Goal: Use online tool/utility: Utilize a website feature to perform a specific function

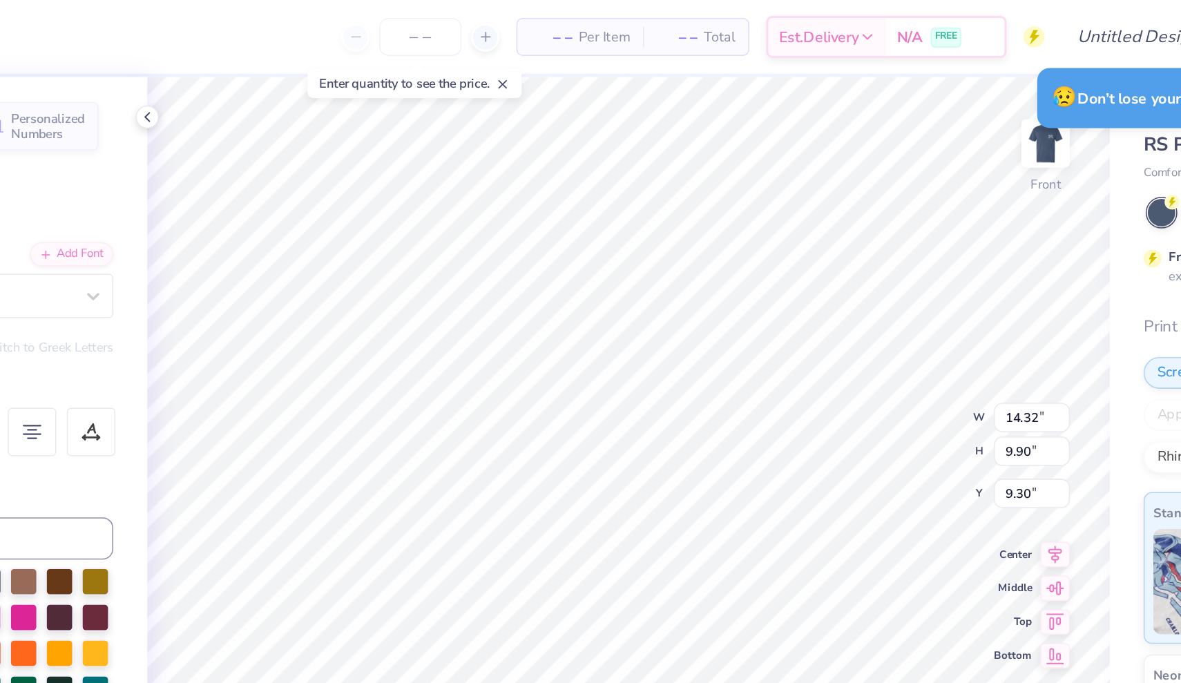
scroll to position [120, 0]
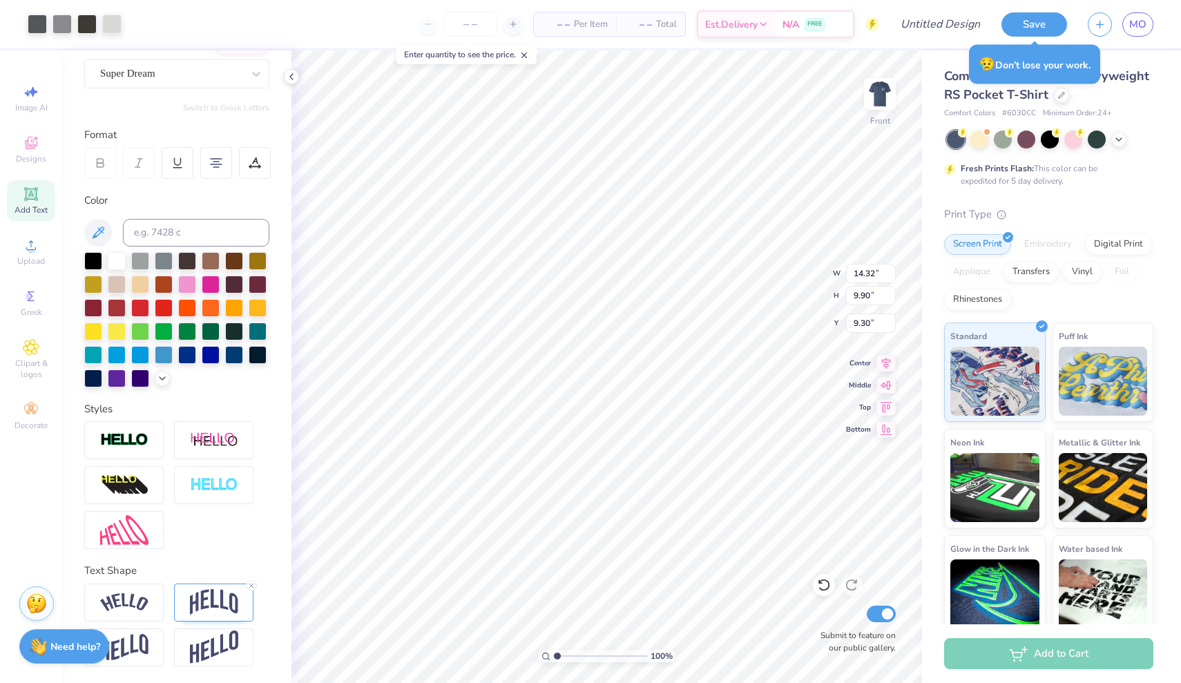
type input "12.51"
type input "8.65"
type input "3.00"
type input "4.65"
type input "3.75"
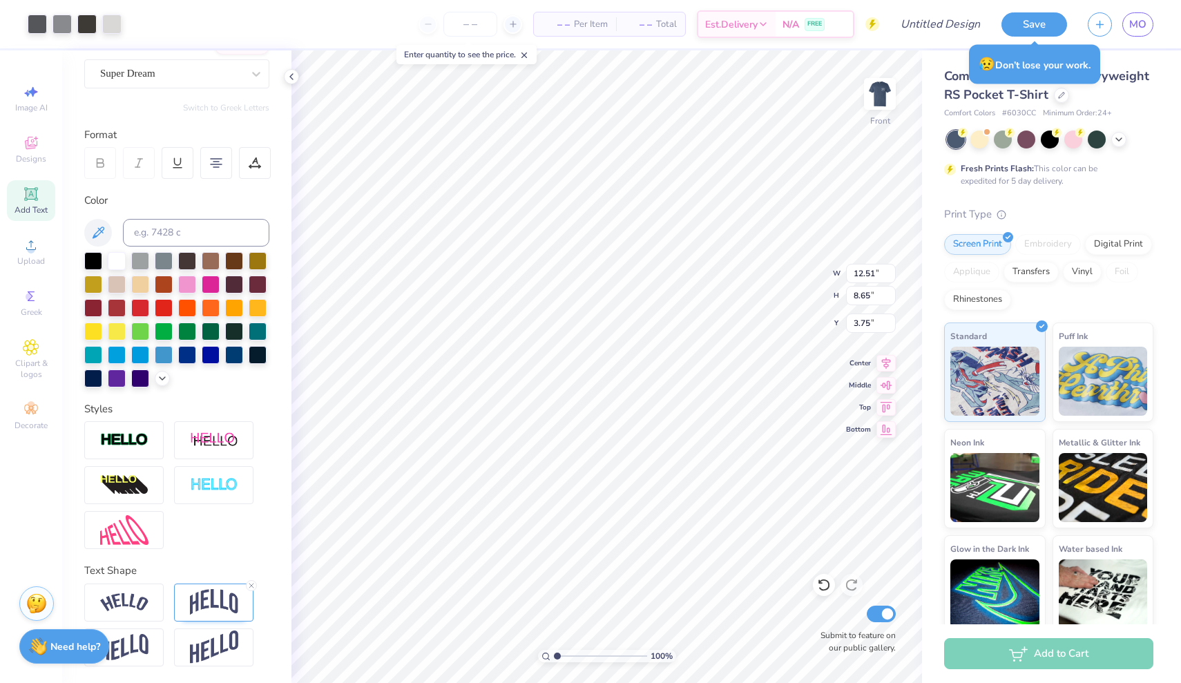
click at [39, 200] on div "Add Text" at bounding box center [31, 200] width 48 height 41
type input "6.03"
type input "1.75"
type input "13.38"
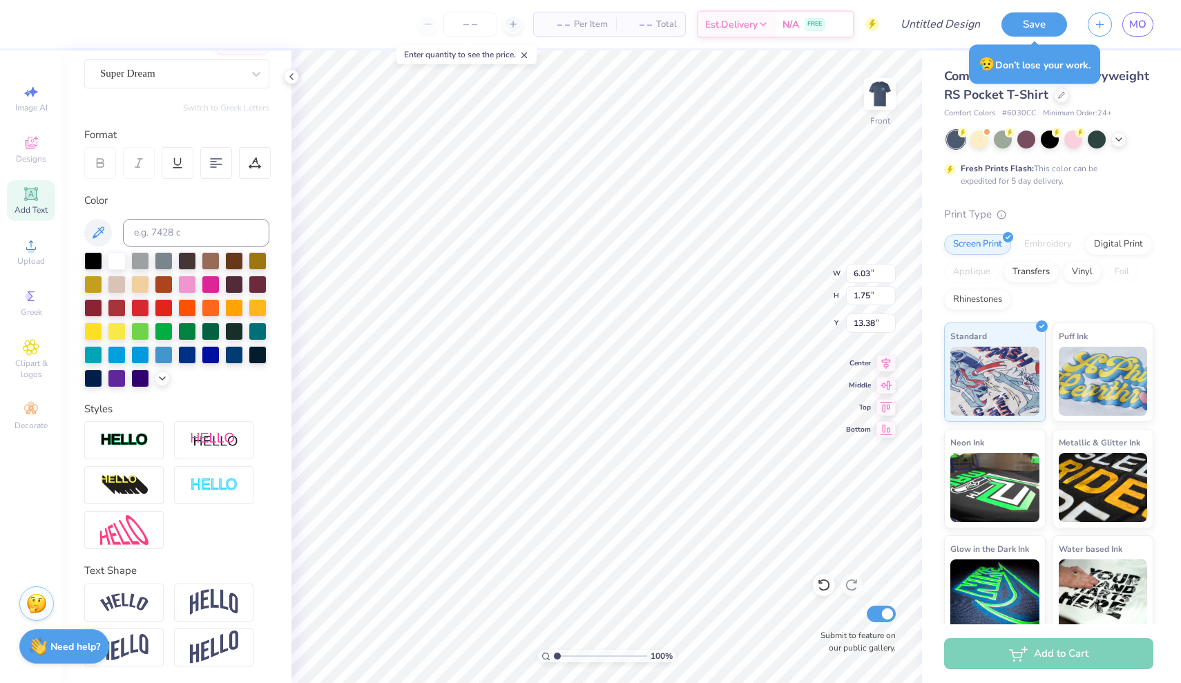
type textarea "UA Discovery Buddies"
type input "6.49"
type input "0.55"
type input "12.78"
type input "6.13"
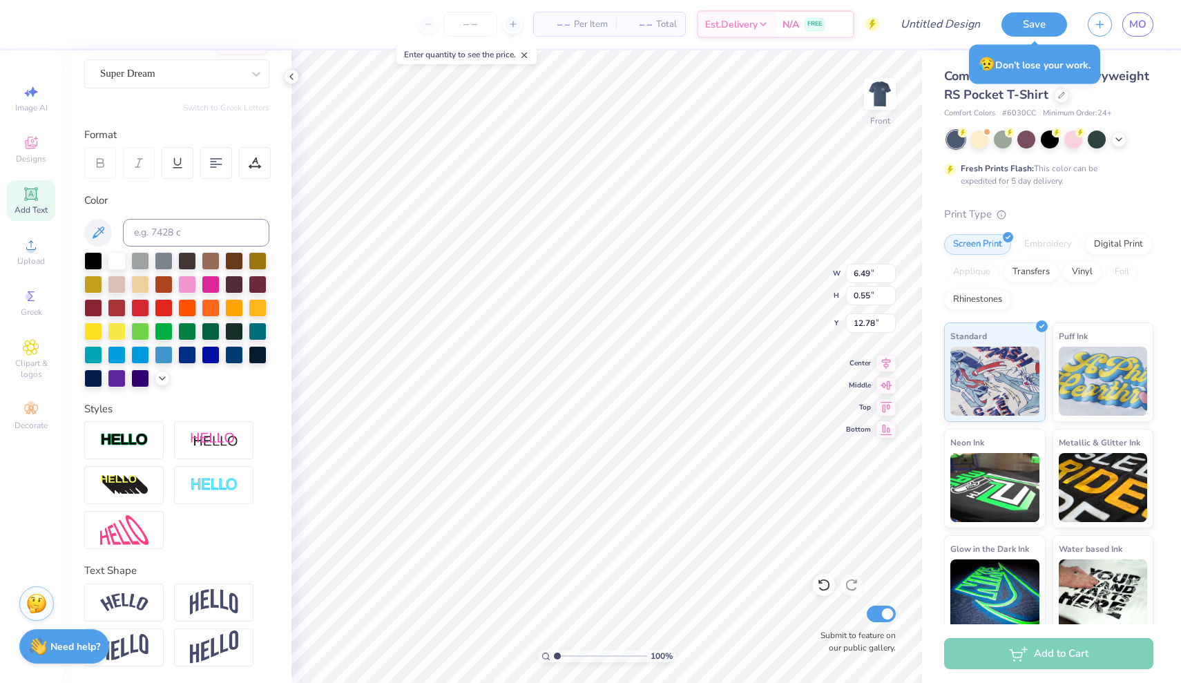
type input "0.52"
click at [884, 86] on img at bounding box center [879, 93] width 55 height 55
click at [1120, 138] on polyline at bounding box center [1119, 138] width 6 height 3
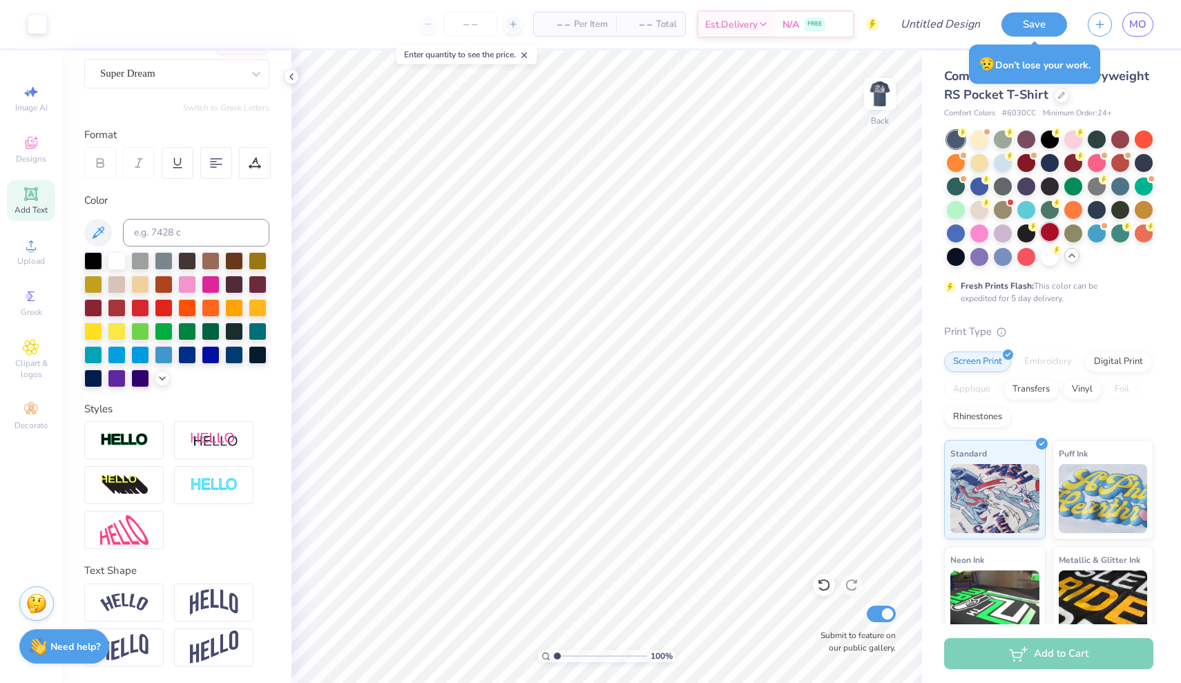
click at [1053, 234] on div at bounding box center [1050, 232] width 18 height 18
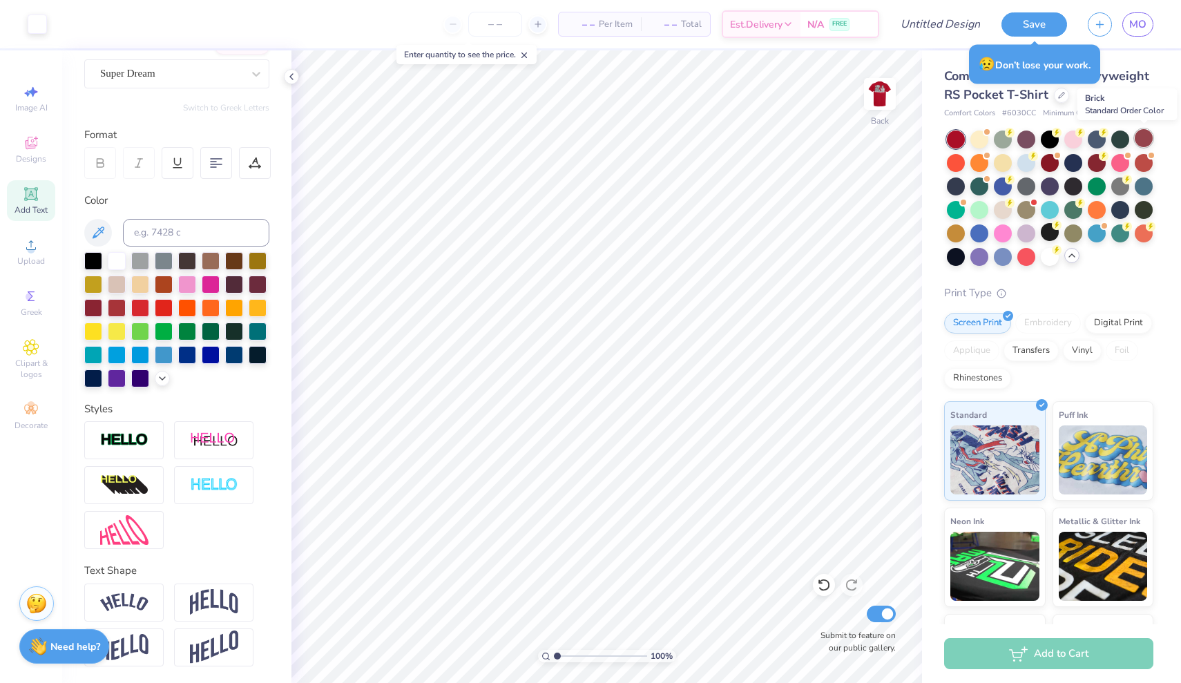
click at [1144, 139] on div at bounding box center [1144, 138] width 18 height 18
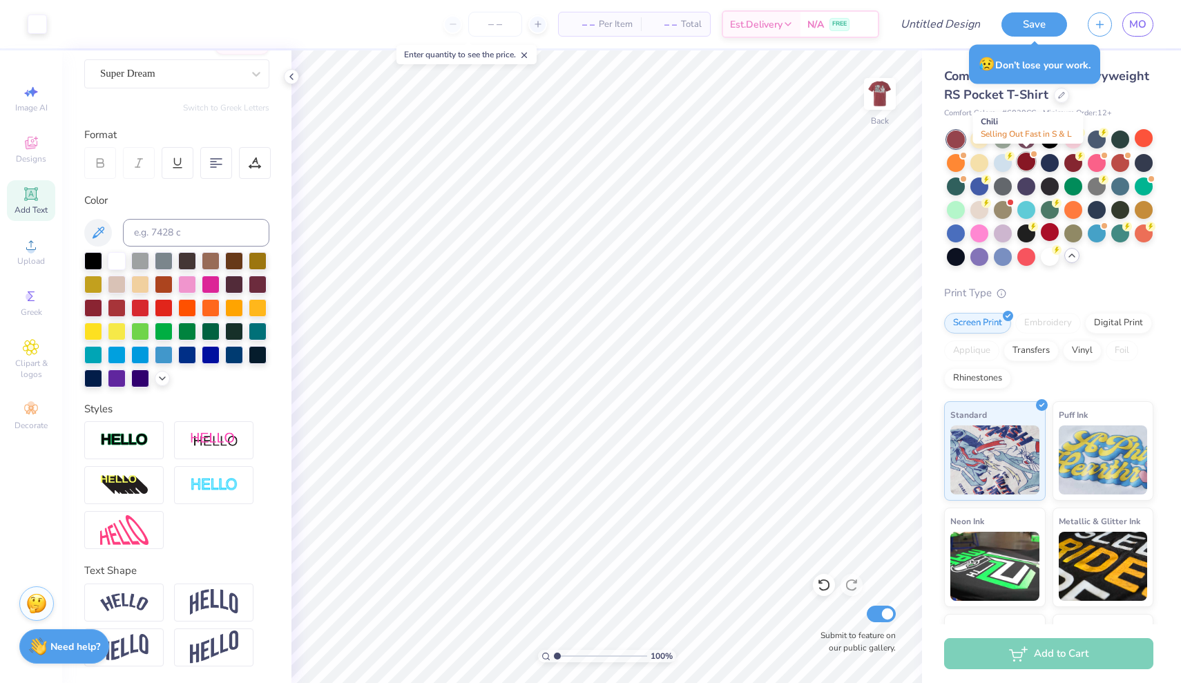
click at [1030, 164] on div at bounding box center [1027, 162] width 18 height 18
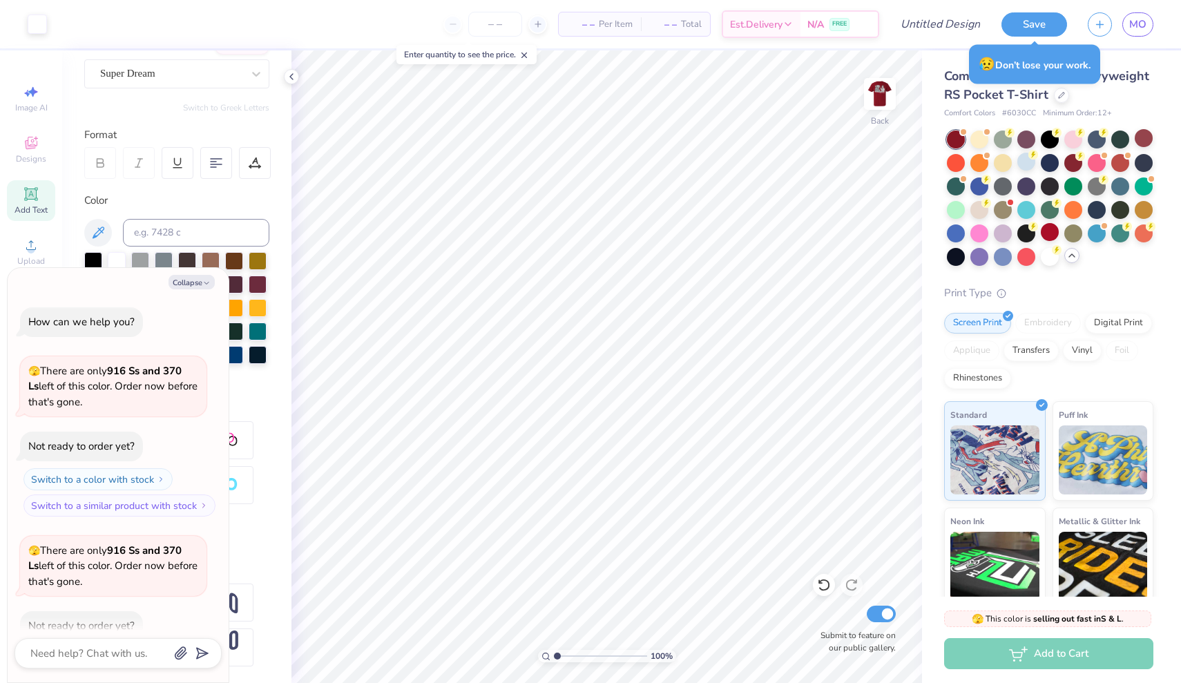
scroll to position [73, 0]
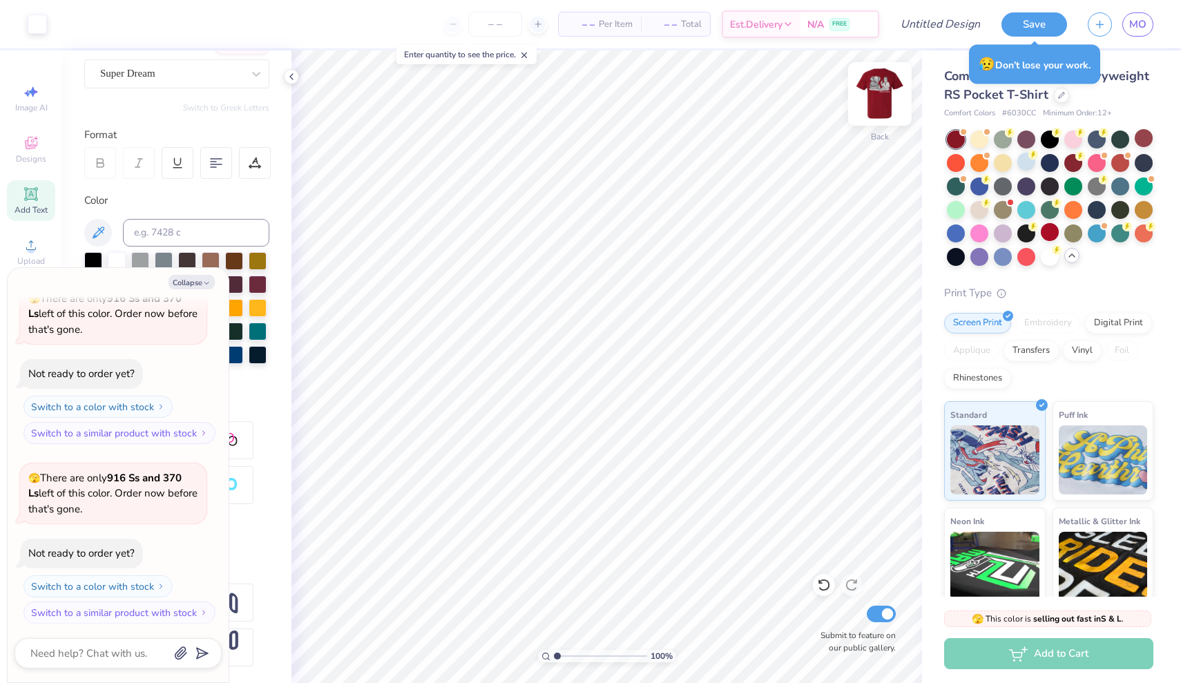
click at [889, 106] on img at bounding box center [879, 93] width 55 height 55
click at [885, 96] on img at bounding box center [879, 93] width 55 height 55
click at [1071, 163] on div at bounding box center [1074, 162] width 18 height 18
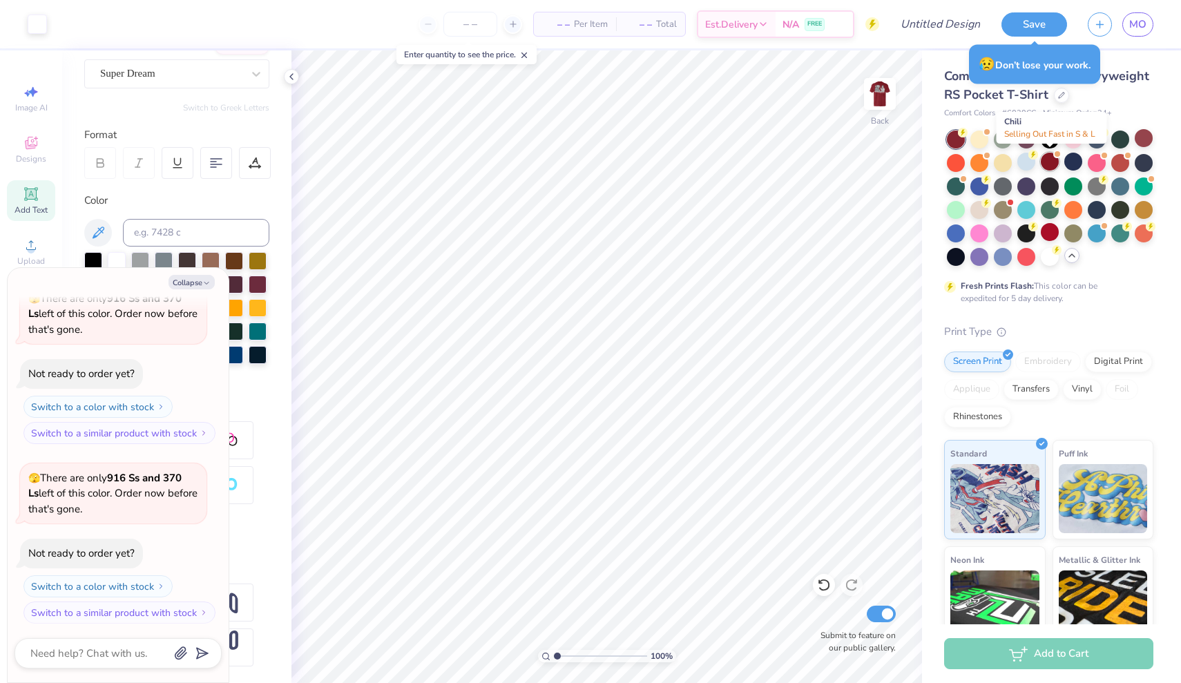
click at [1049, 160] on div at bounding box center [1050, 162] width 18 height 18
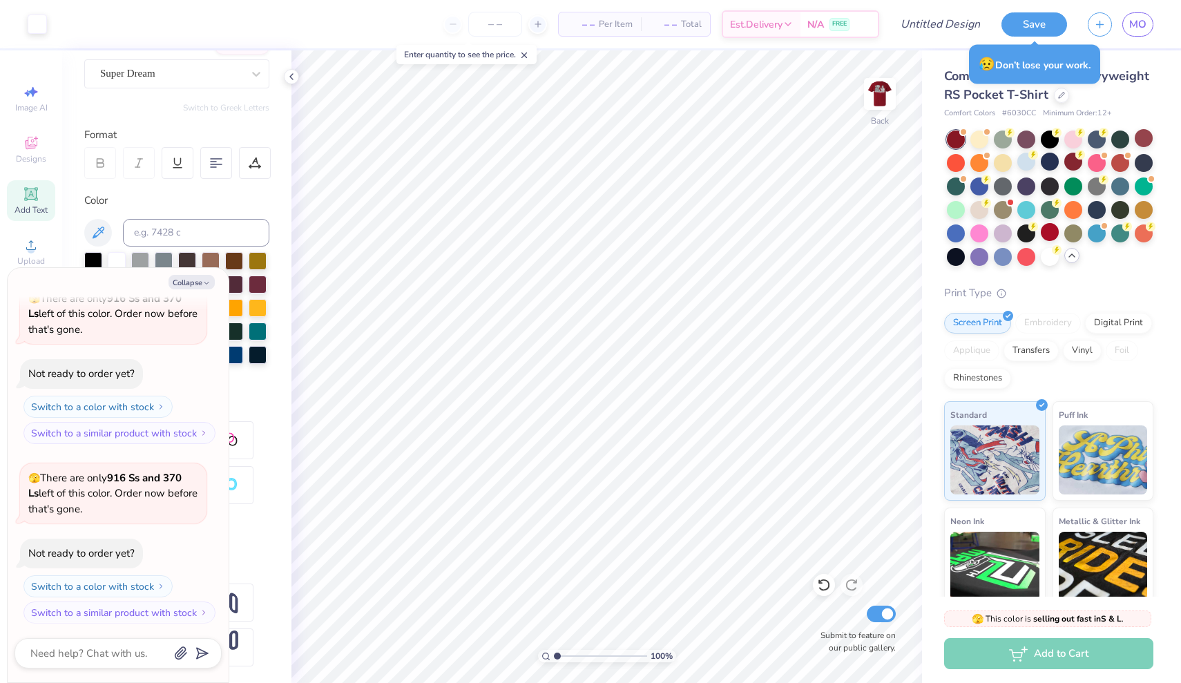
scroll to position [251, 0]
click at [888, 96] on img at bounding box center [879, 93] width 55 height 55
click at [1075, 160] on div at bounding box center [1074, 162] width 18 height 18
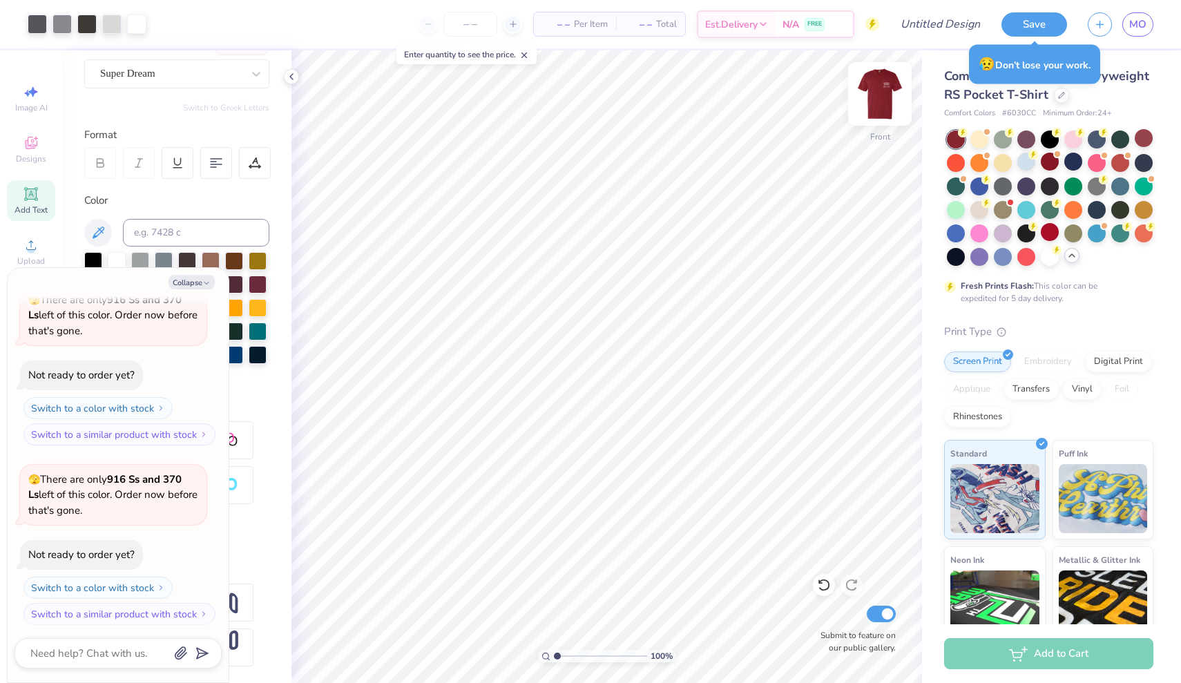
click at [890, 95] on img at bounding box center [879, 93] width 55 height 55
click at [887, 82] on img at bounding box center [879, 93] width 55 height 55
click at [871, 88] on img at bounding box center [879, 93] width 55 height 55
click at [1048, 161] on div at bounding box center [1050, 162] width 18 height 18
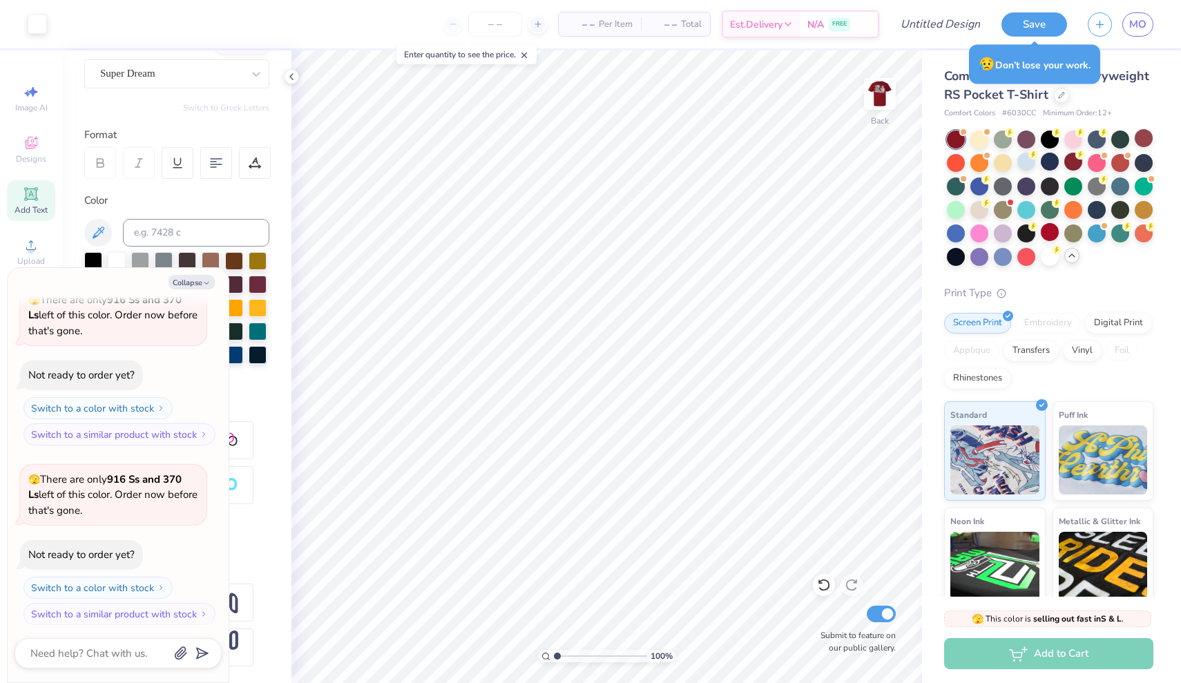
scroll to position [429, 0]
click at [881, 103] on img at bounding box center [879, 93] width 55 height 55
click at [1075, 161] on div at bounding box center [1074, 162] width 18 height 18
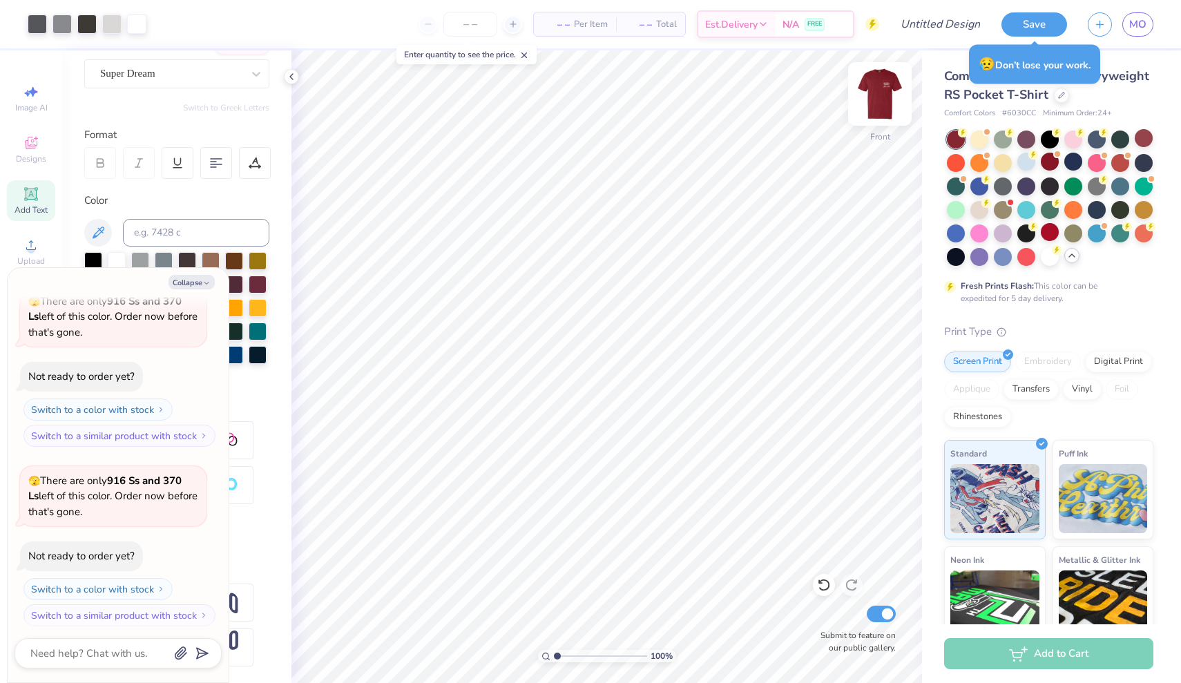
click at [877, 94] on img at bounding box center [879, 93] width 55 height 55
click at [1140, 142] on div at bounding box center [1144, 138] width 18 height 18
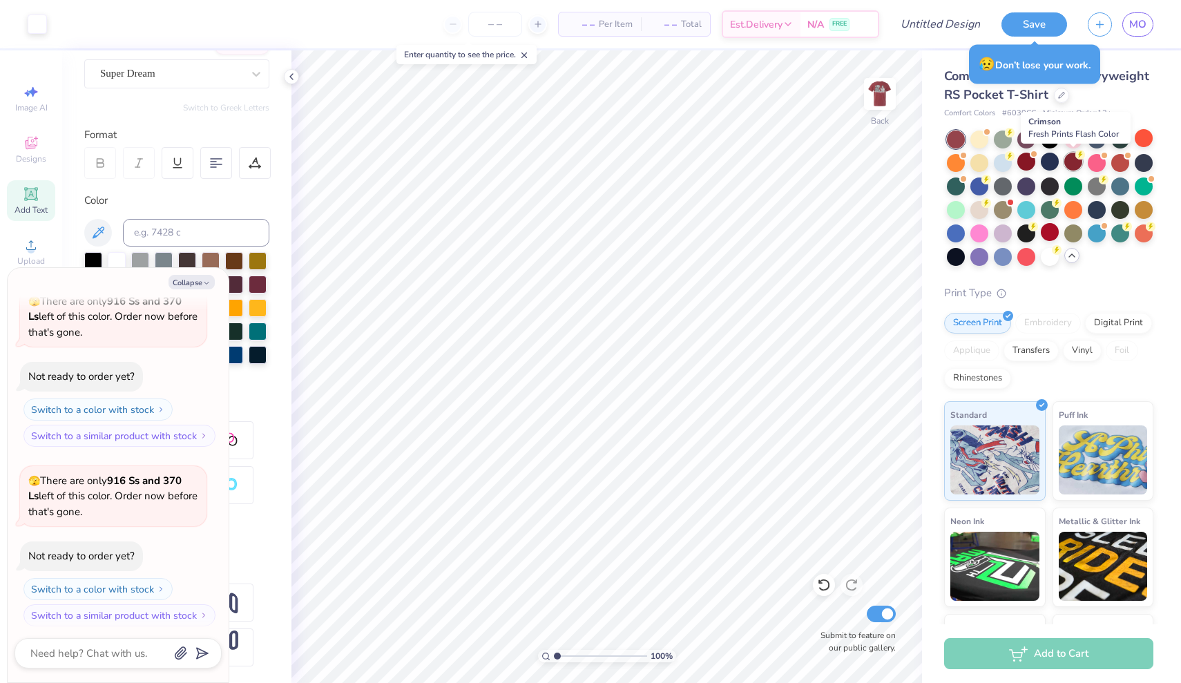
click at [1068, 166] on div at bounding box center [1074, 162] width 18 height 18
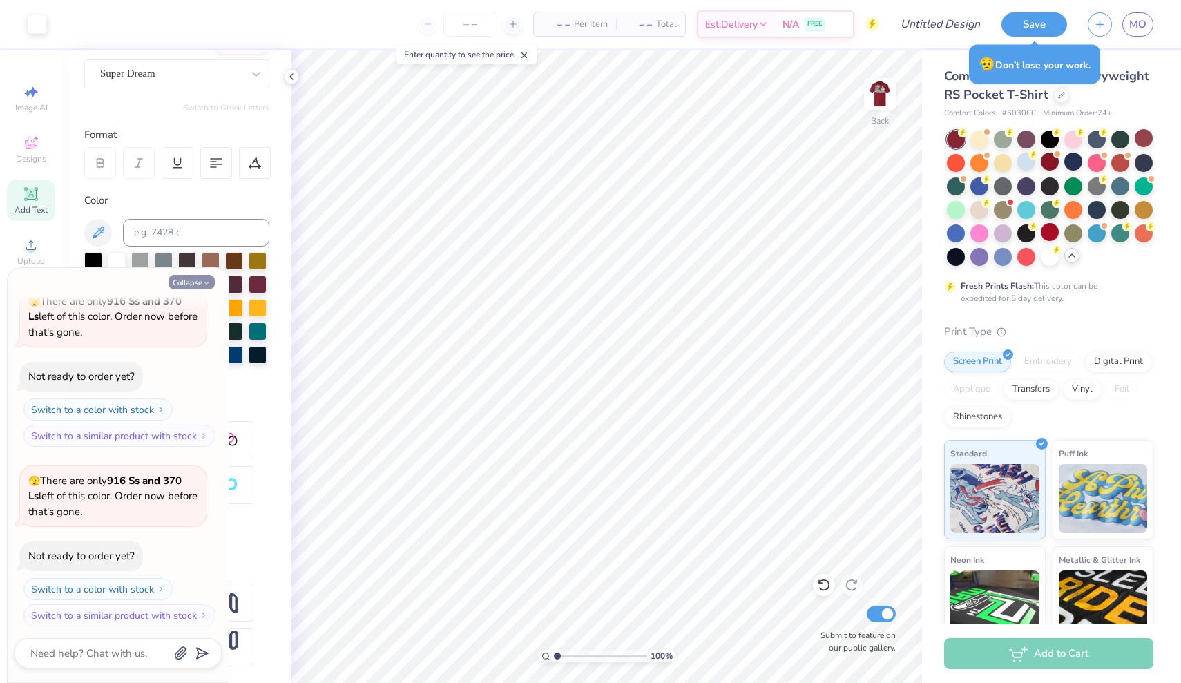
click at [202, 278] on button "Collapse" at bounding box center [192, 282] width 46 height 15
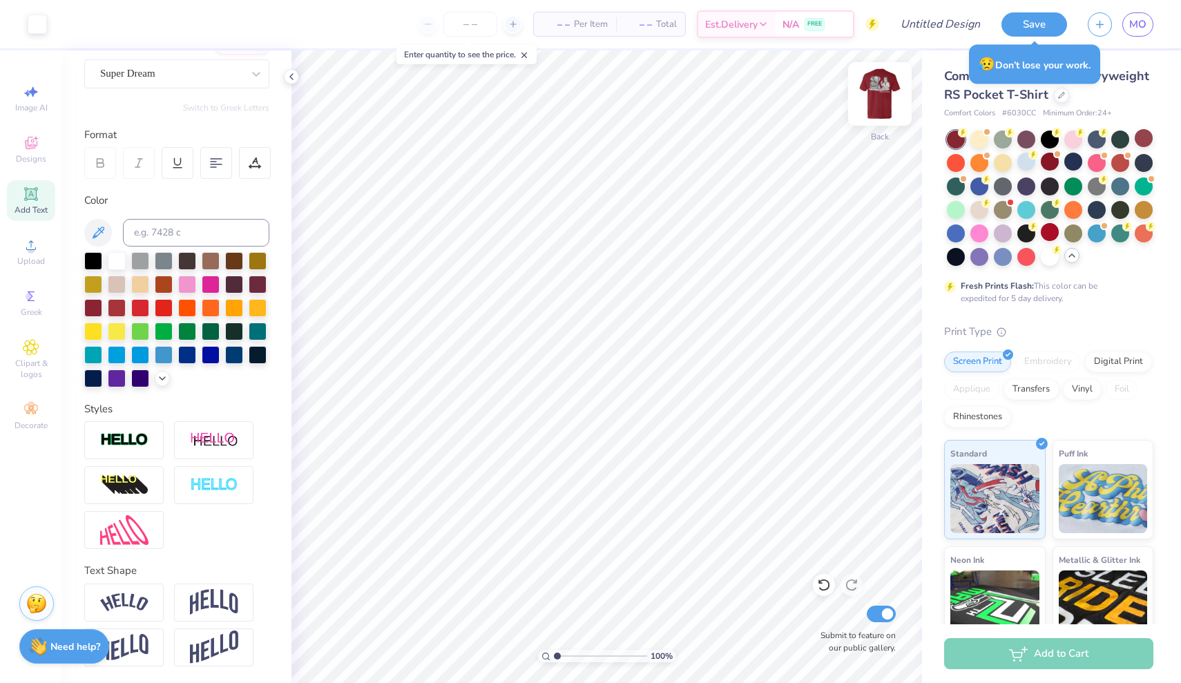
click at [887, 103] on img at bounding box center [879, 93] width 55 height 55
click at [887, 93] on img at bounding box center [879, 93] width 55 height 55
click at [887, 93] on img at bounding box center [880, 94] width 28 height 28
click at [1049, 23] on button "Save" at bounding box center [1035, 22] width 66 height 24
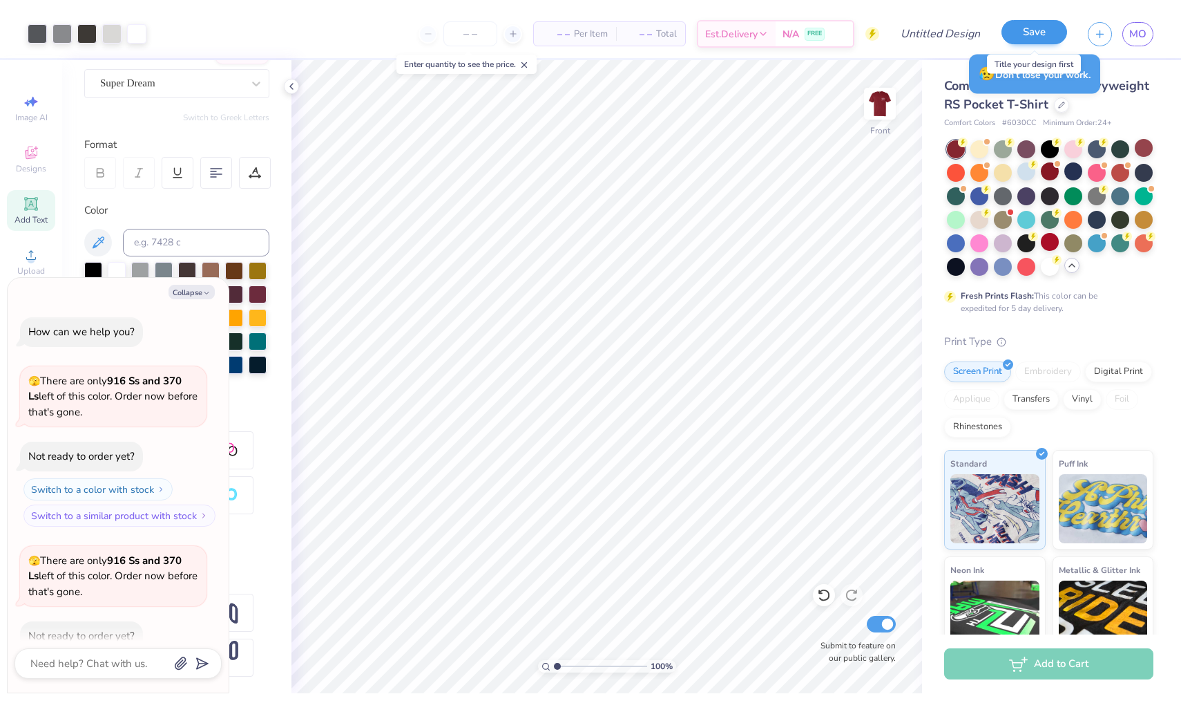
scroll to position [466, 0]
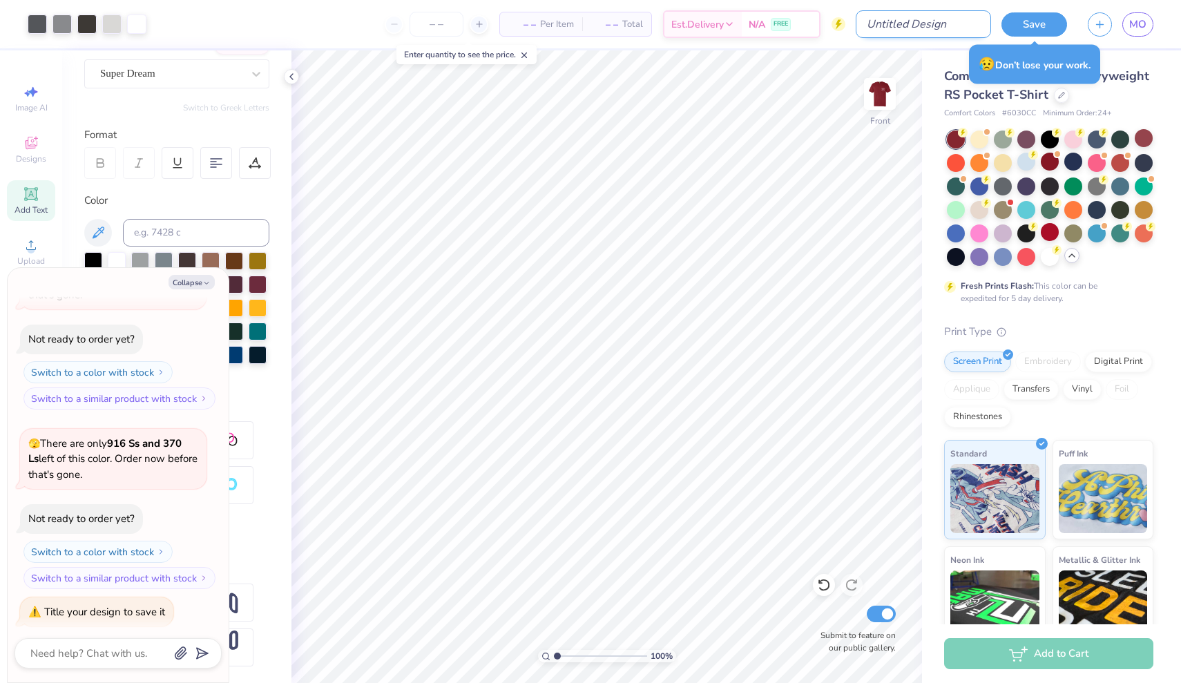
type textarea "x"
click at [943, 28] on input "Design Title" at bounding box center [923, 24] width 135 height 28
type input "D"
type textarea "x"
type input "DB"
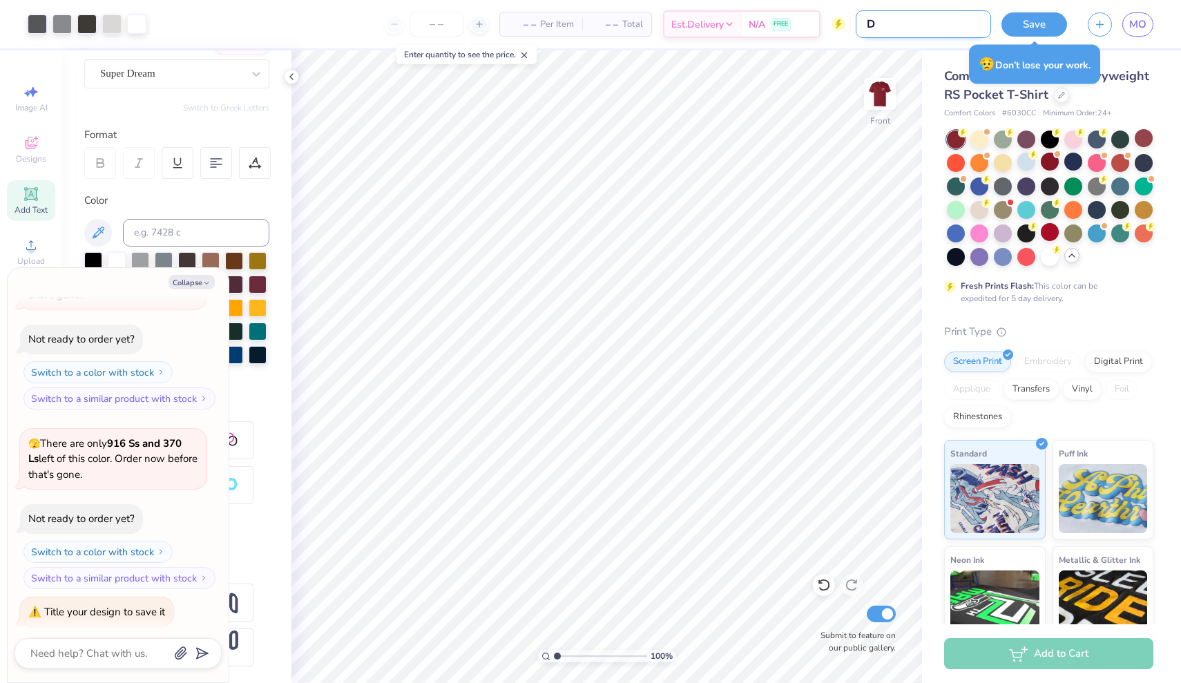
type textarea "x"
type input "DBU"
type textarea "x"
type input "DBUD"
type textarea "x"
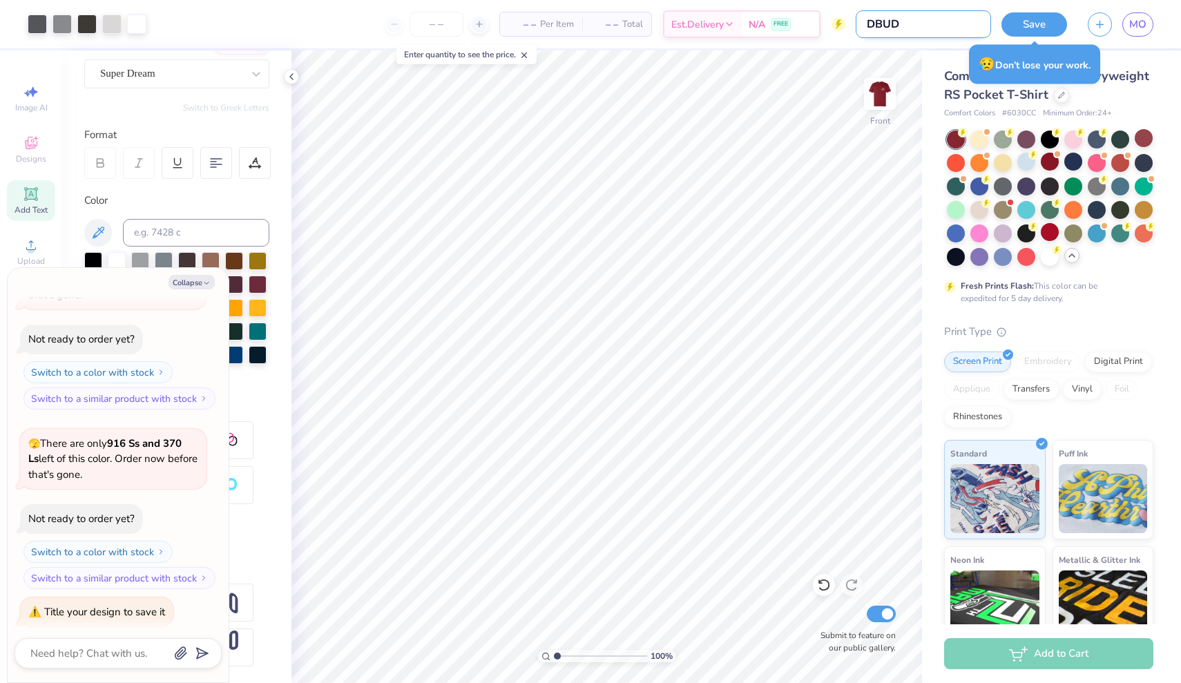
type input "DBUDS"
type textarea "x"
type input "DBUDS"
click at [1047, 24] on button "Save" at bounding box center [1035, 22] width 66 height 24
click at [203, 287] on icon "button" at bounding box center [206, 283] width 8 height 8
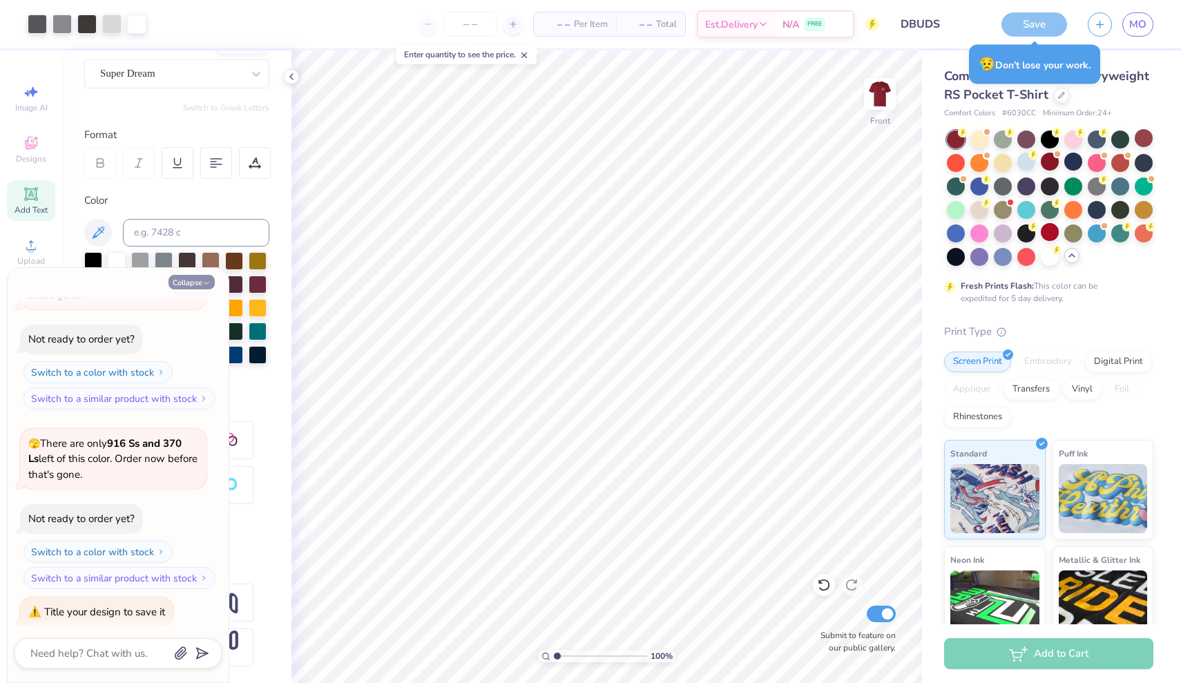
type textarea "x"
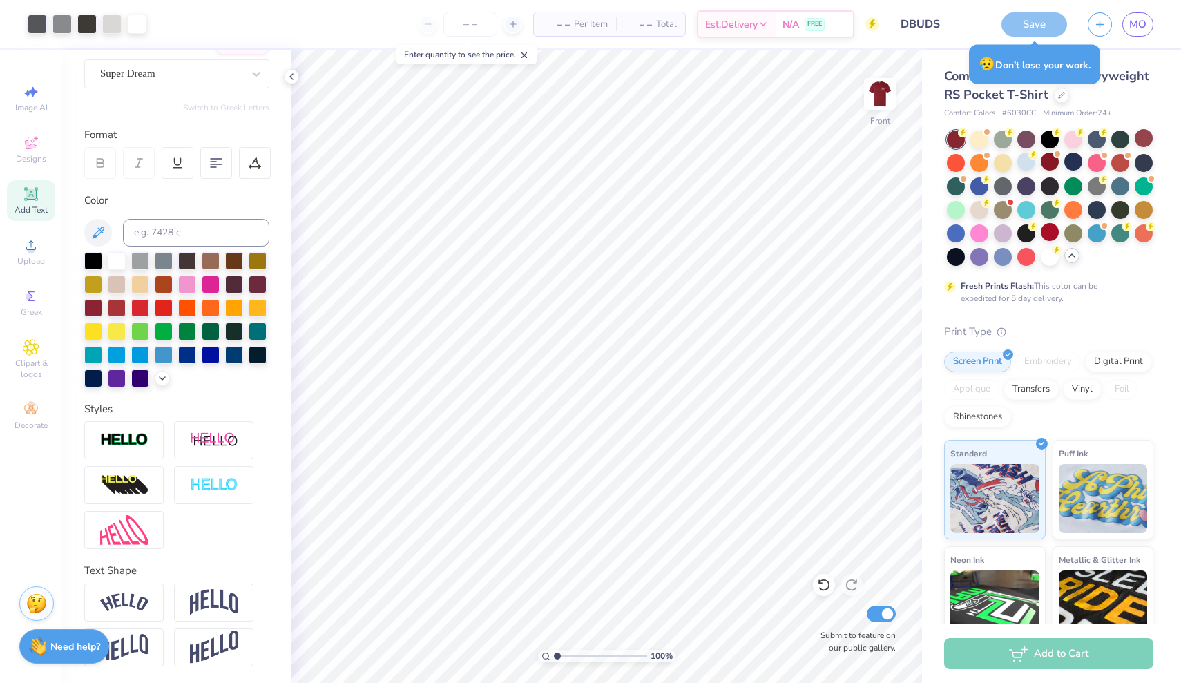
click at [1027, 26] on div "Save" at bounding box center [1035, 24] width 66 height 24
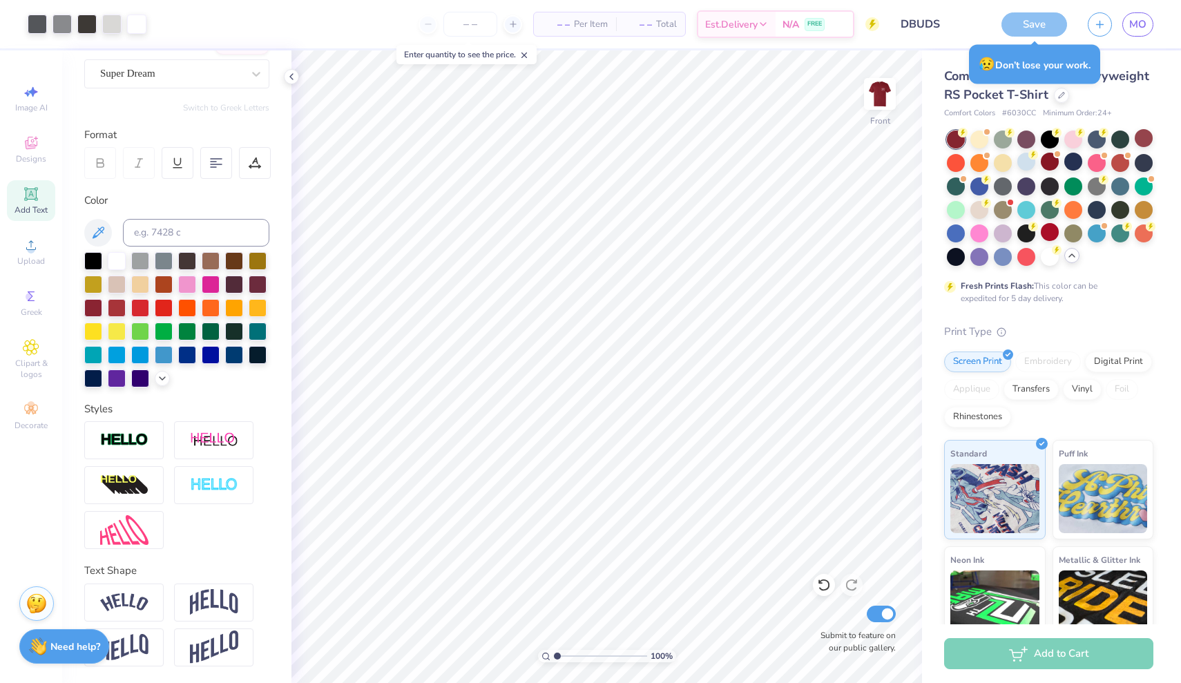
click at [926, 67] on div "Comfort Colors Adult Heavyweight RS Pocket T-Shirt Comfort Colors # 6030CC Mini…" at bounding box center [1051, 401] width 259 height 702
click at [1033, 18] on div "Save" at bounding box center [1035, 24] width 66 height 24
click at [989, 19] on input "DBUDS" at bounding box center [923, 24] width 135 height 28
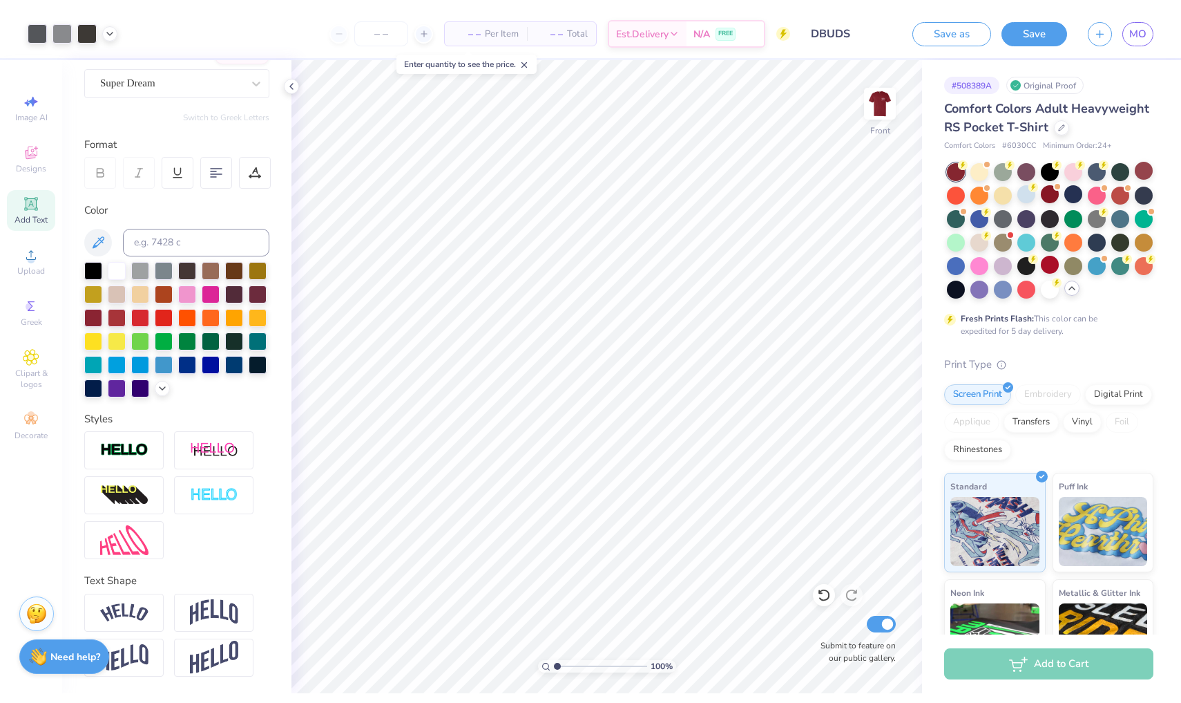
scroll to position [101, 0]
